Goal: Navigation & Orientation: Find specific page/section

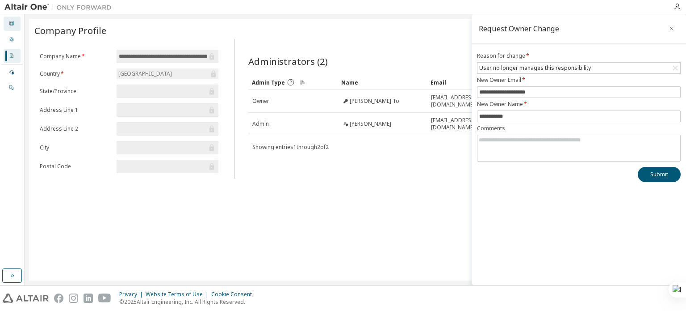
click at [13, 23] on icon at bounding box center [11, 23] width 5 height 5
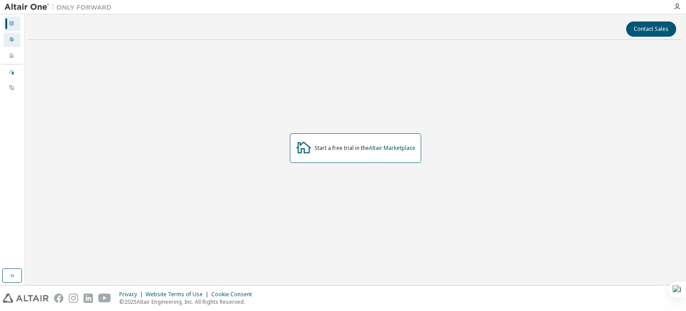
click at [11, 41] on icon at bounding box center [12, 40] width 4 height 4
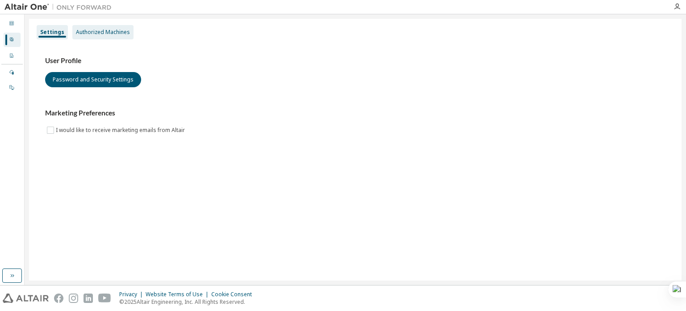
click at [104, 32] on div "Authorized Machines" at bounding box center [103, 32] width 54 height 7
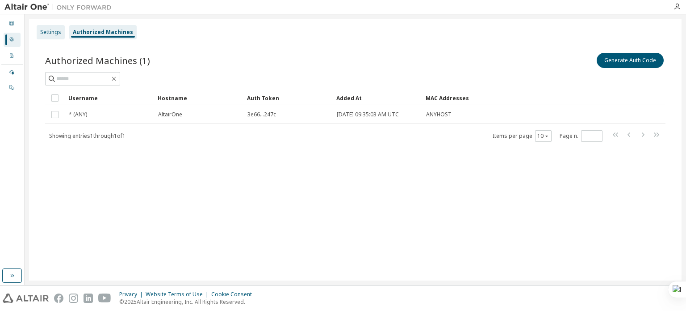
click at [53, 32] on div "Settings" at bounding box center [50, 32] width 21 height 7
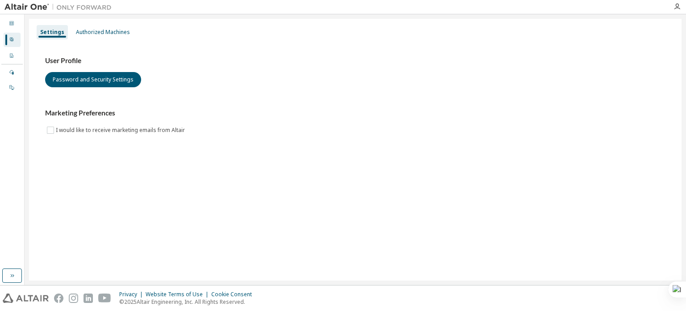
click at [11, 8] on img at bounding box center [60, 7] width 112 height 9
click at [10, 23] on icon at bounding box center [11, 23] width 5 height 5
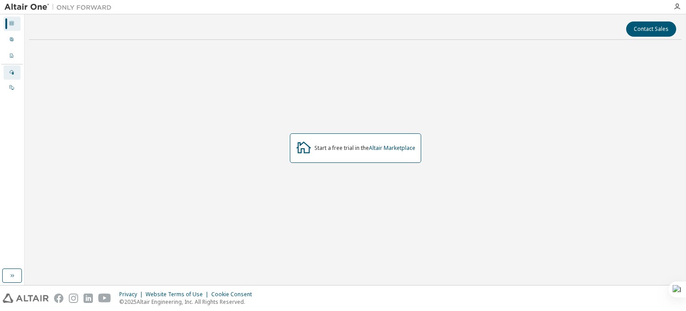
click at [13, 72] on icon at bounding box center [11, 72] width 4 height 4
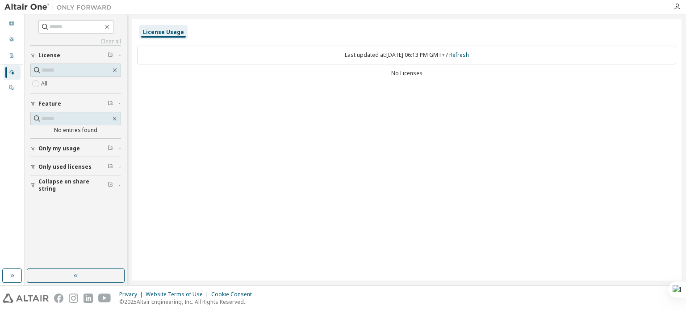
click at [70, 164] on span "Only used licenses" at bounding box center [64, 166] width 53 height 7
click at [75, 147] on span "Only my usage" at bounding box center [59, 148] width 42 height 7
click at [86, 69] on input "text" at bounding box center [76, 70] width 69 height 9
click at [48, 85] on label "All" at bounding box center [45, 83] width 8 height 11
click at [14, 89] on div "On Prem" at bounding box center [12, 87] width 17 height 14
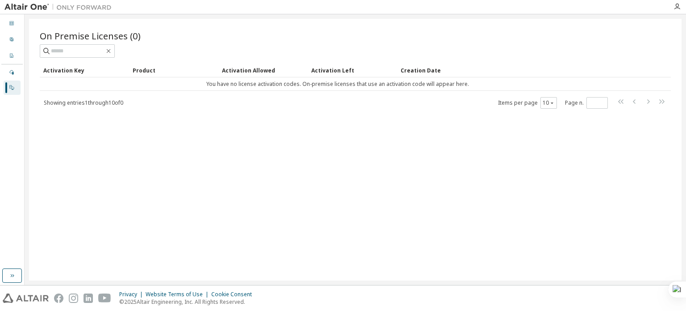
click at [29, 8] on img at bounding box center [60, 7] width 112 height 9
click at [11, 19] on div "Dashboard" at bounding box center [12, 24] width 17 height 14
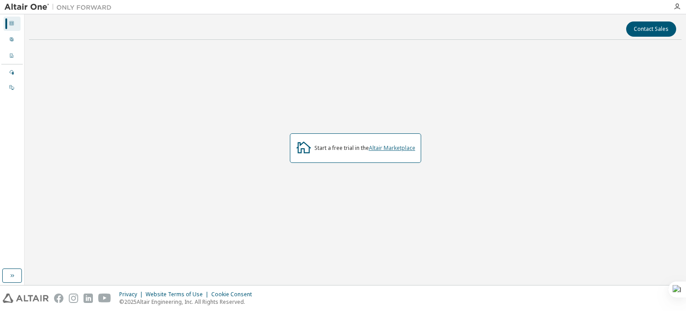
click at [406, 148] on link "Altair Marketplace" at bounding box center [392, 148] width 46 height 8
